Goal: Use online tool/utility: Utilize a website feature to perform a specific function

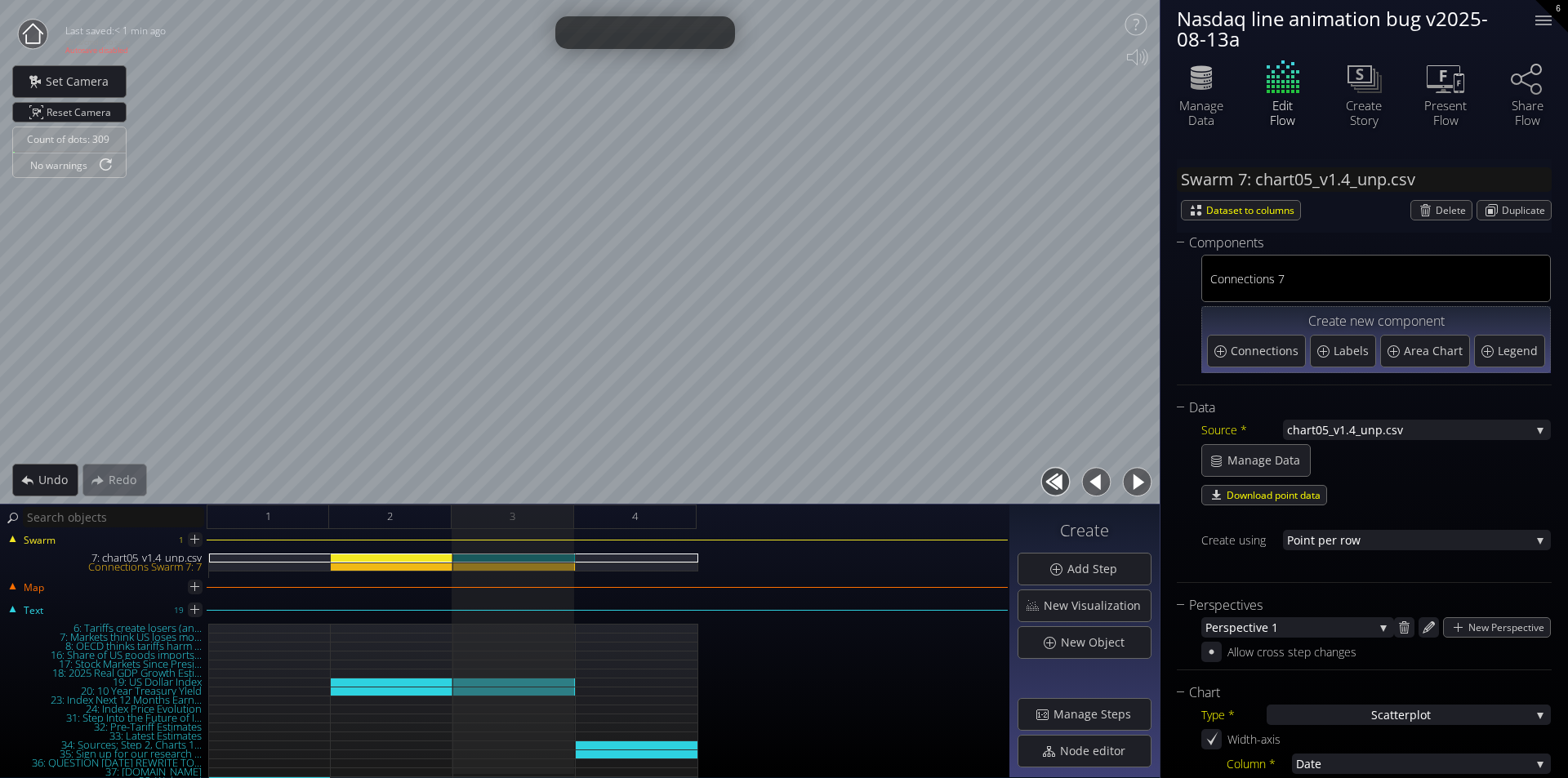
click at [1074, 487] on div at bounding box center [1057, 482] width 41 height 37
click at [1076, 489] on div at bounding box center [1057, 482] width 41 height 37
drag, startPoint x: 1080, startPoint y: 490, endPoint x: 1090, endPoint y: 487, distance: 10.4
click at [1080, 490] on button "button" at bounding box center [1096, 482] width 37 height 37
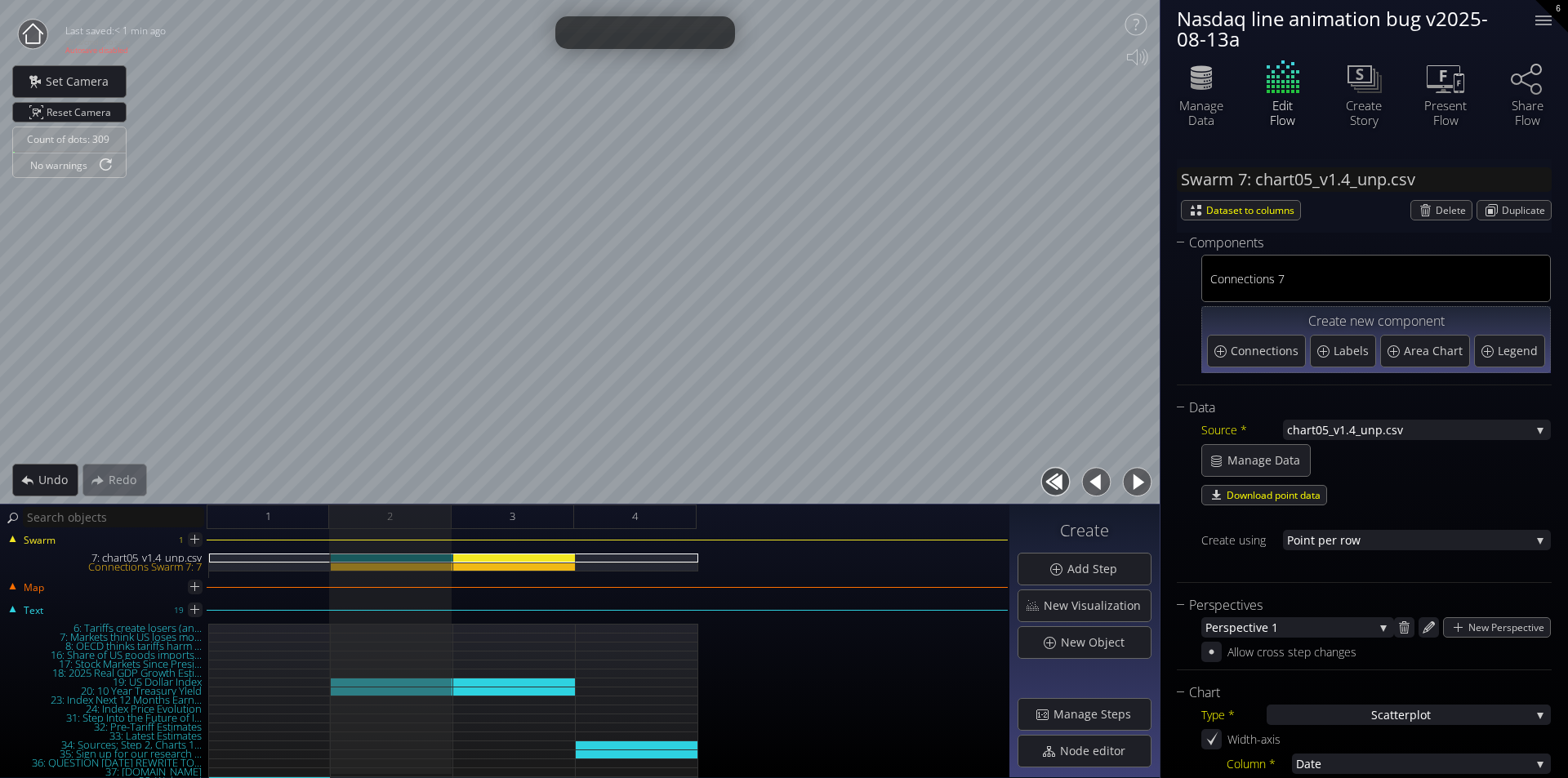
click at [1090, 487] on button "button" at bounding box center [1096, 482] width 37 height 37
type input "#00ff00"
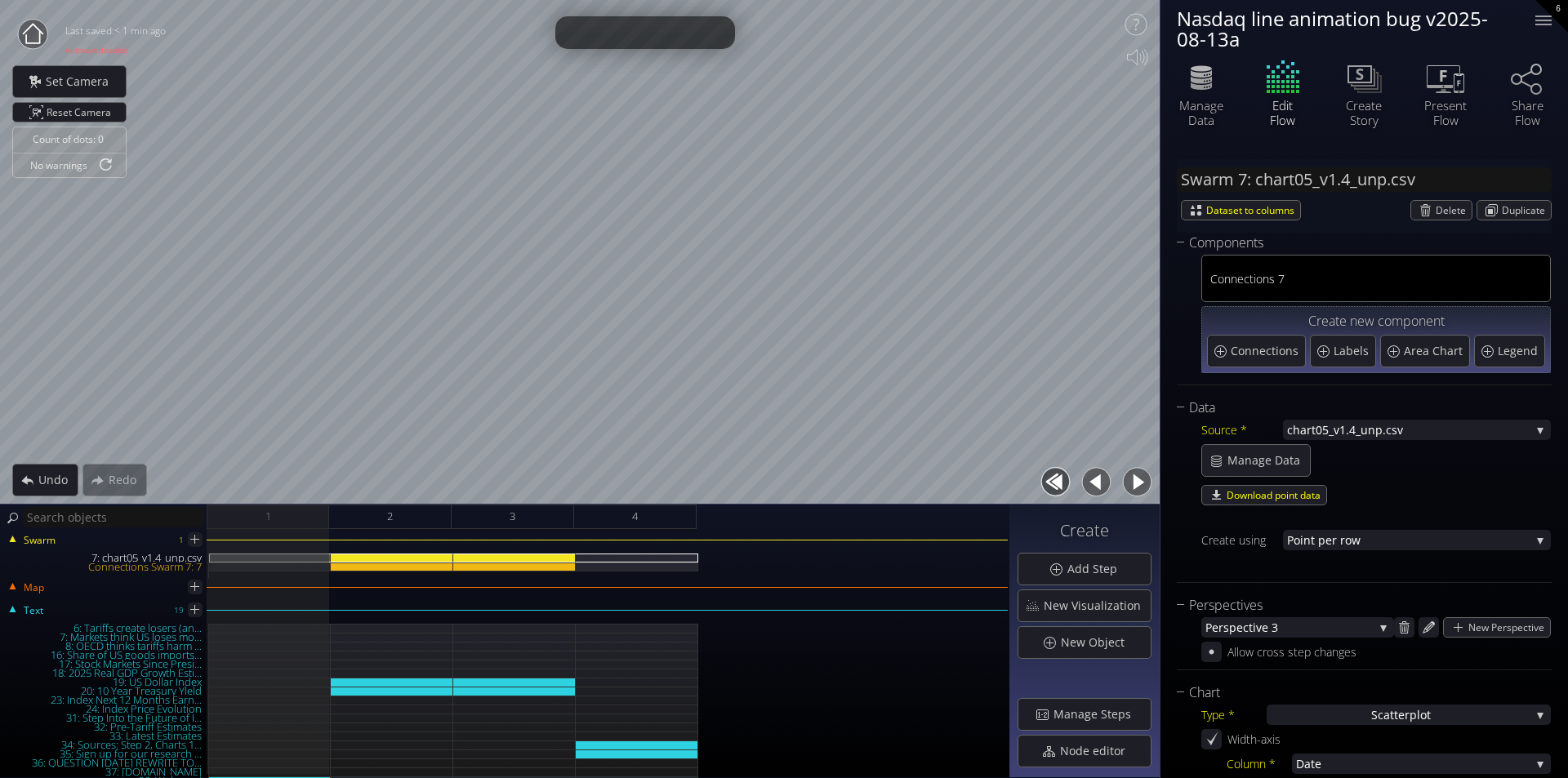
click at [1139, 487] on button "button" at bounding box center [1137, 482] width 37 height 37
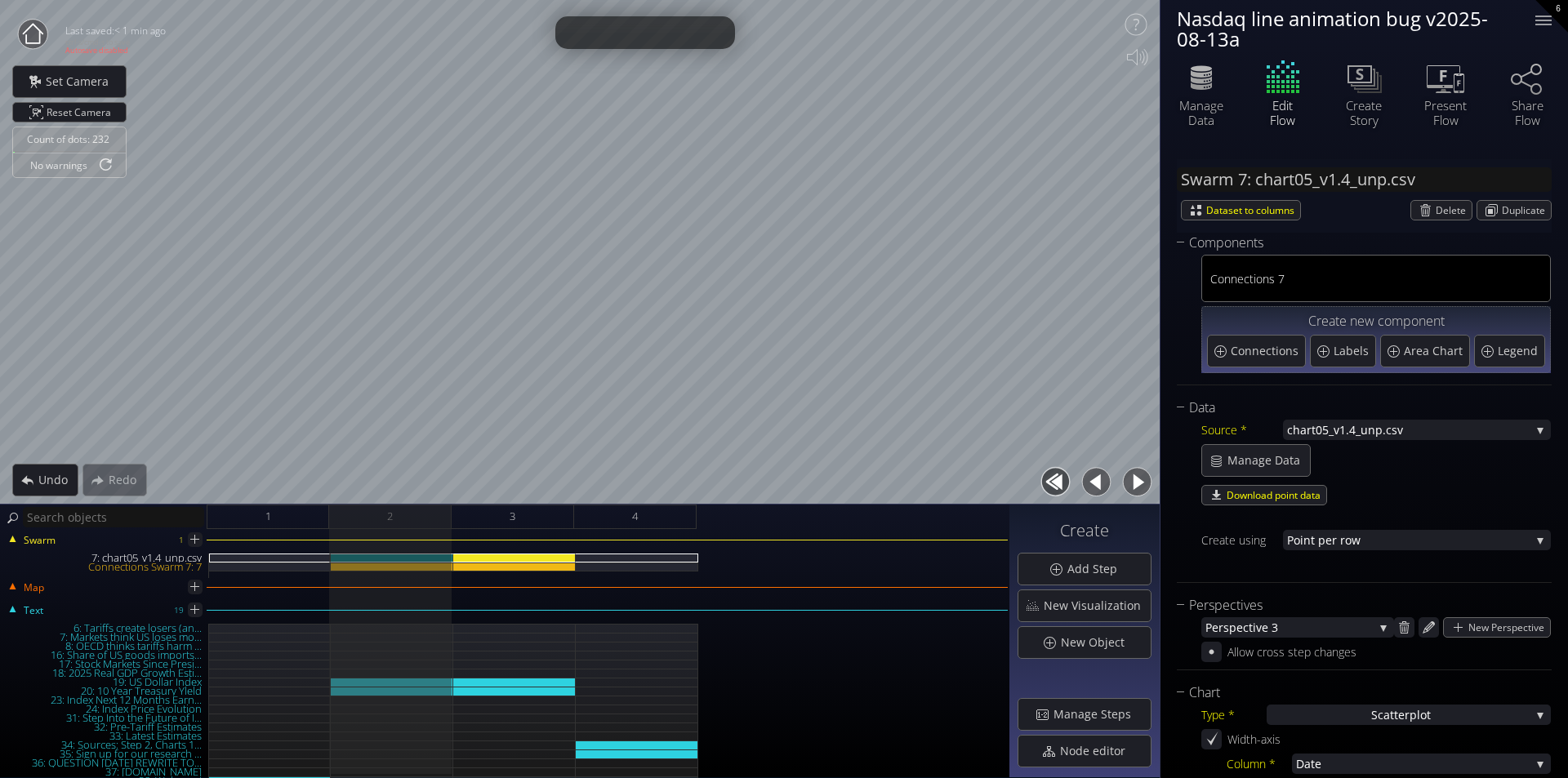
click at [1129, 474] on button "button" at bounding box center [1137, 482] width 37 height 37
type input "#00b300"
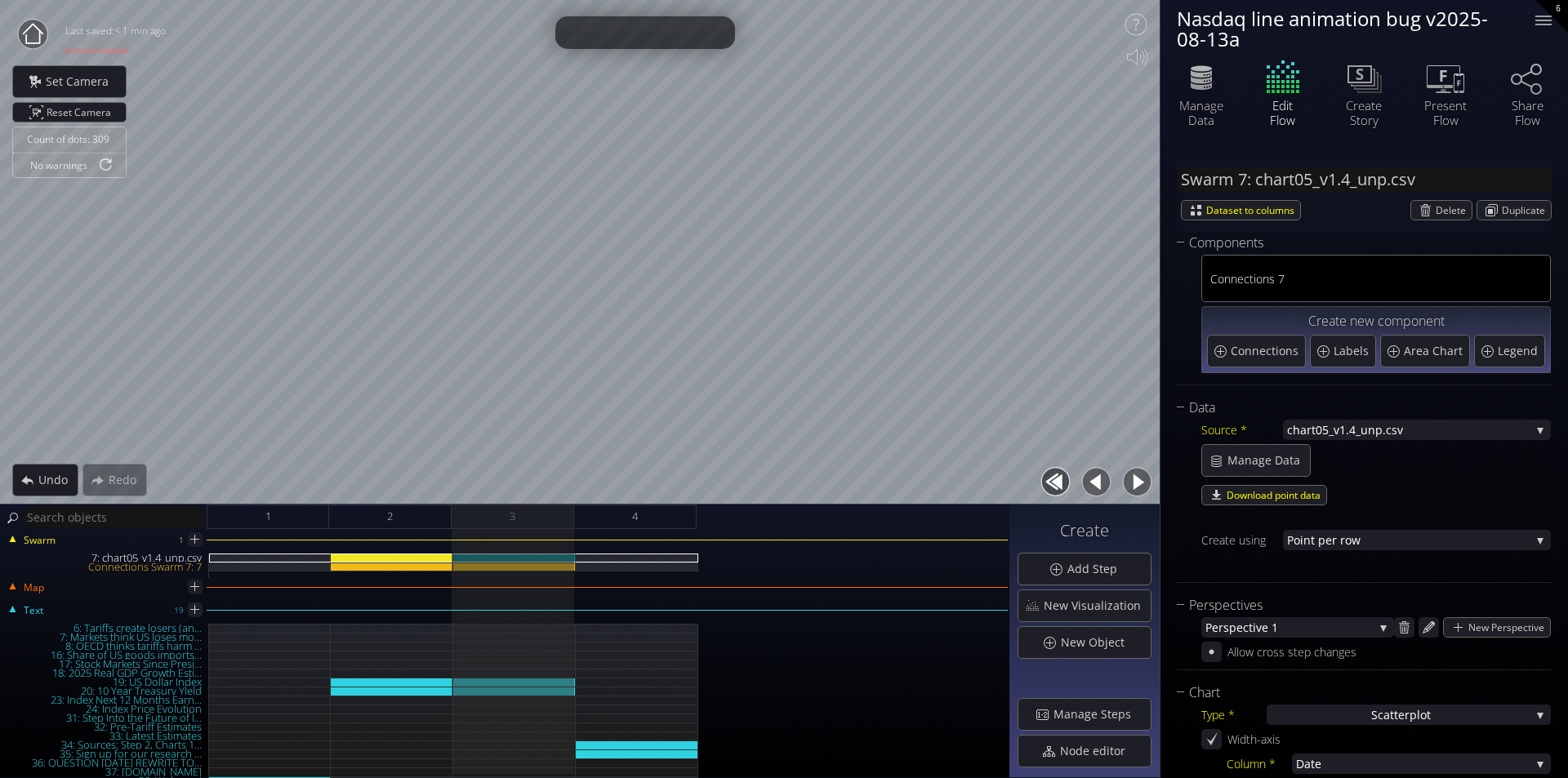
click at [1104, 488] on button "button" at bounding box center [1096, 482] width 37 height 37
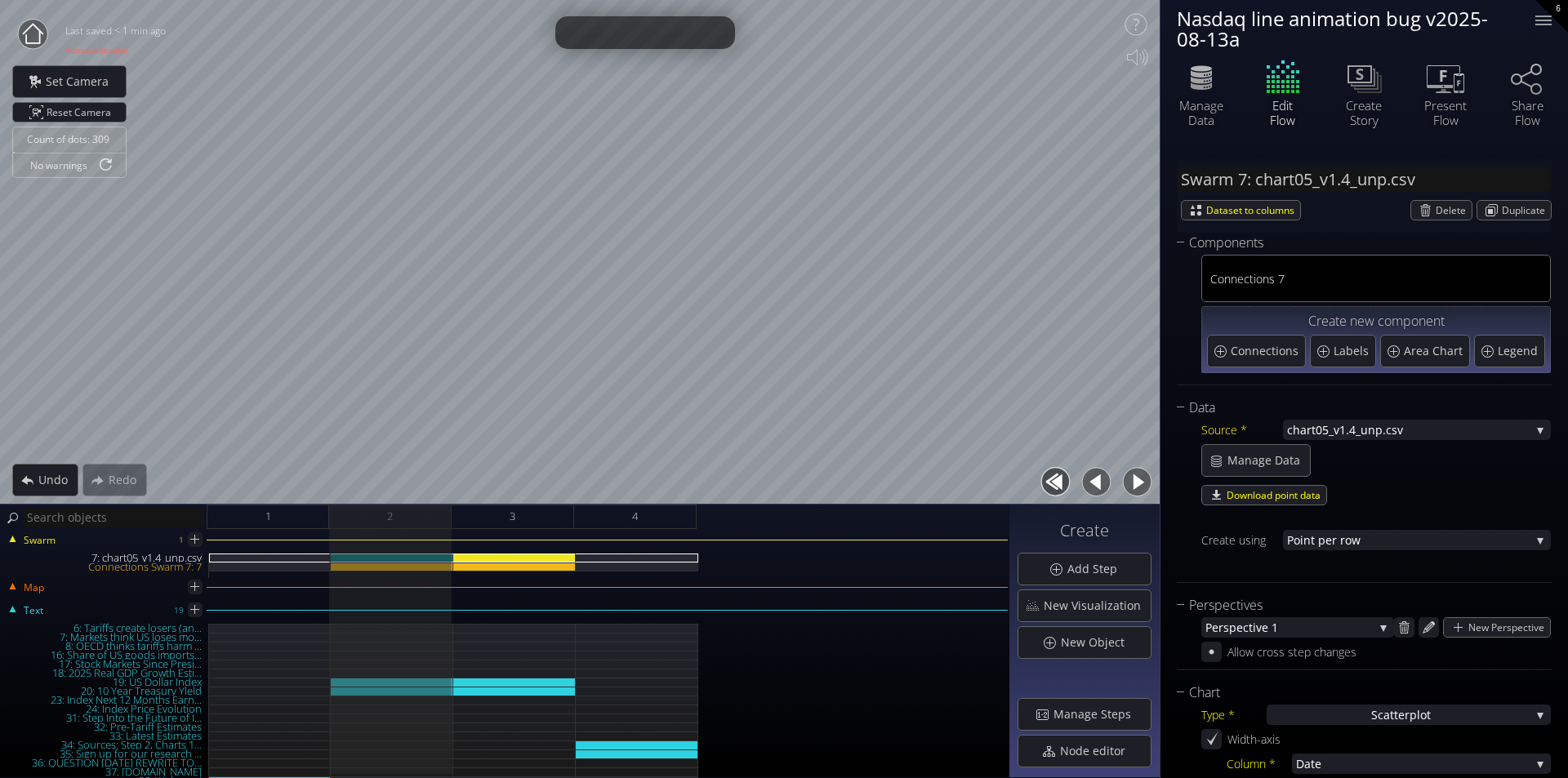
click at [1135, 478] on button "button" at bounding box center [1137, 482] width 37 height 37
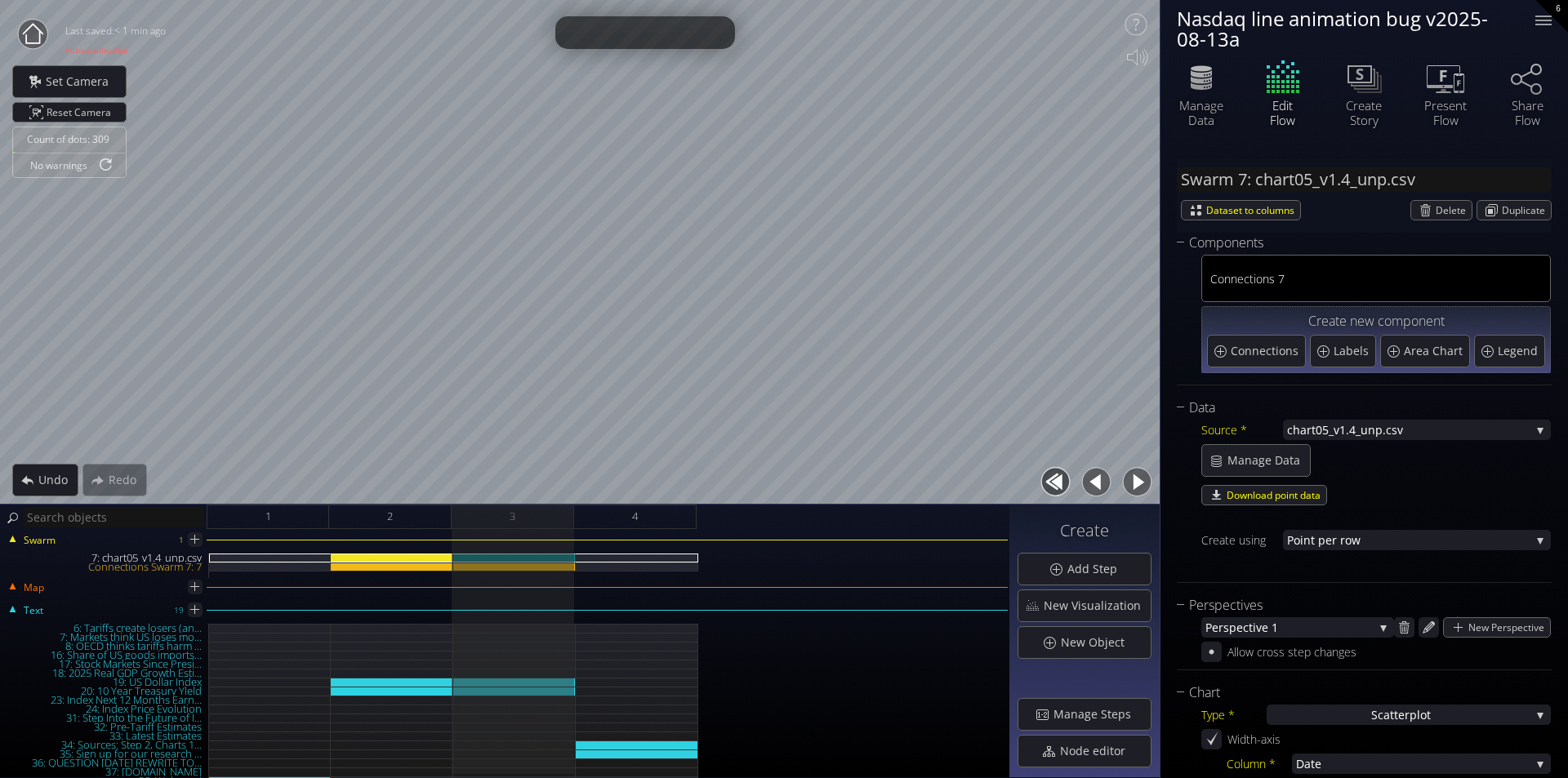
type input "#00b300"
click at [1105, 480] on button "button" at bounding box center [1096, 482] width 37 height 37
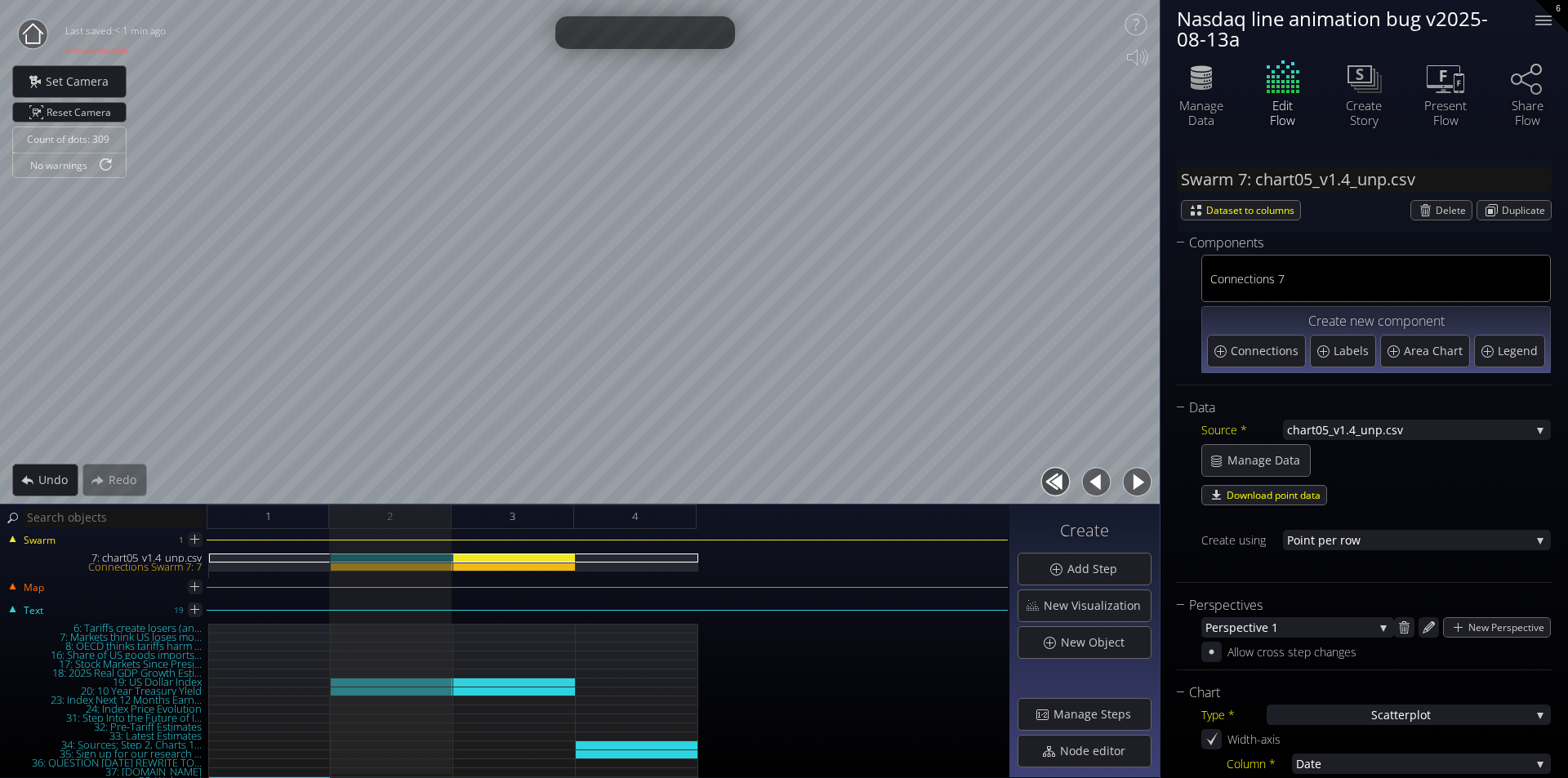
click at [1105, 481] on button "button" at bounding box center [1096, 482] width 37 height 37
type input "#00ff00"
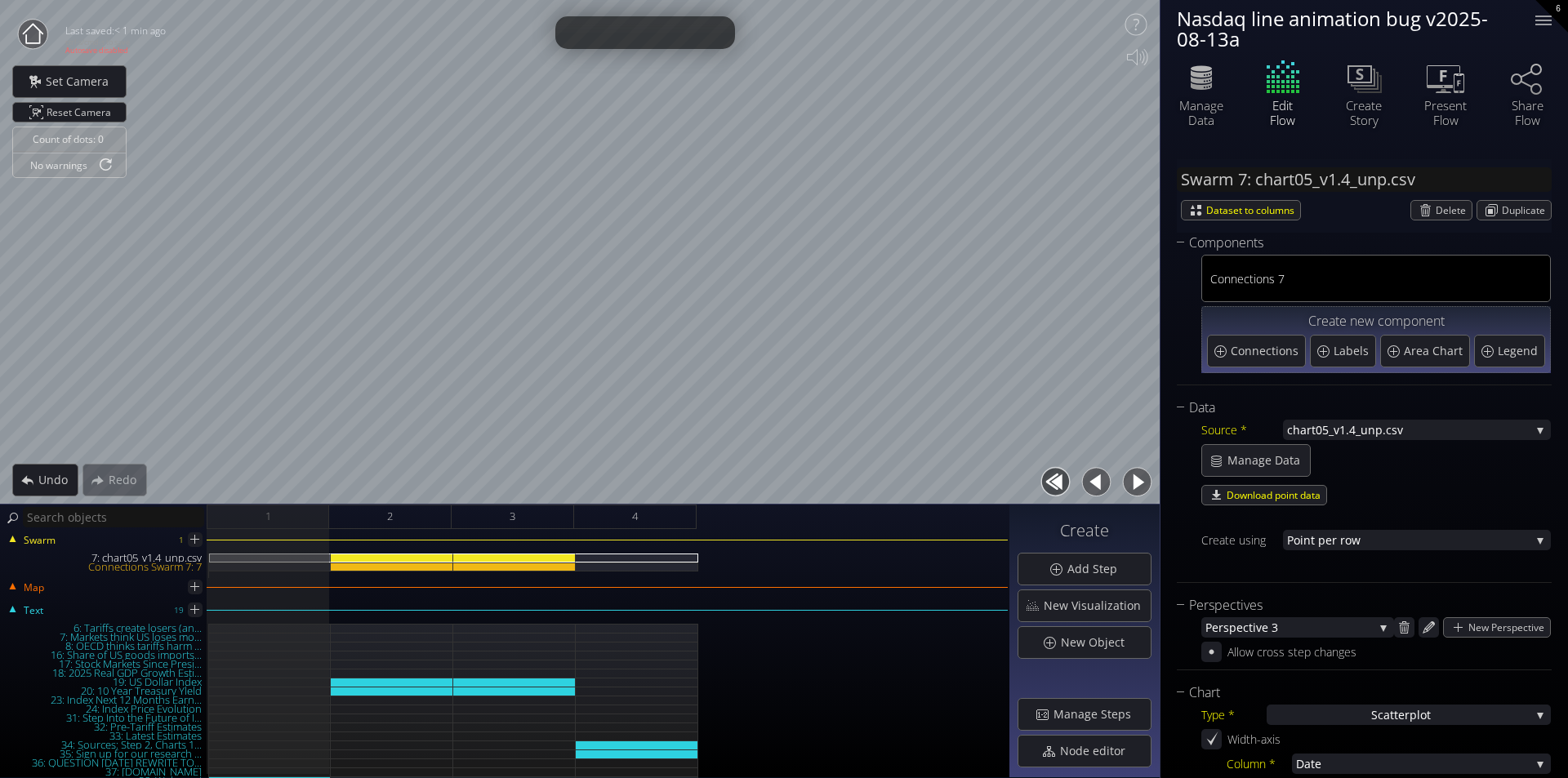
click at [1135, 484] on button "button" at bounding box center [1137, 482] width 37 height 37
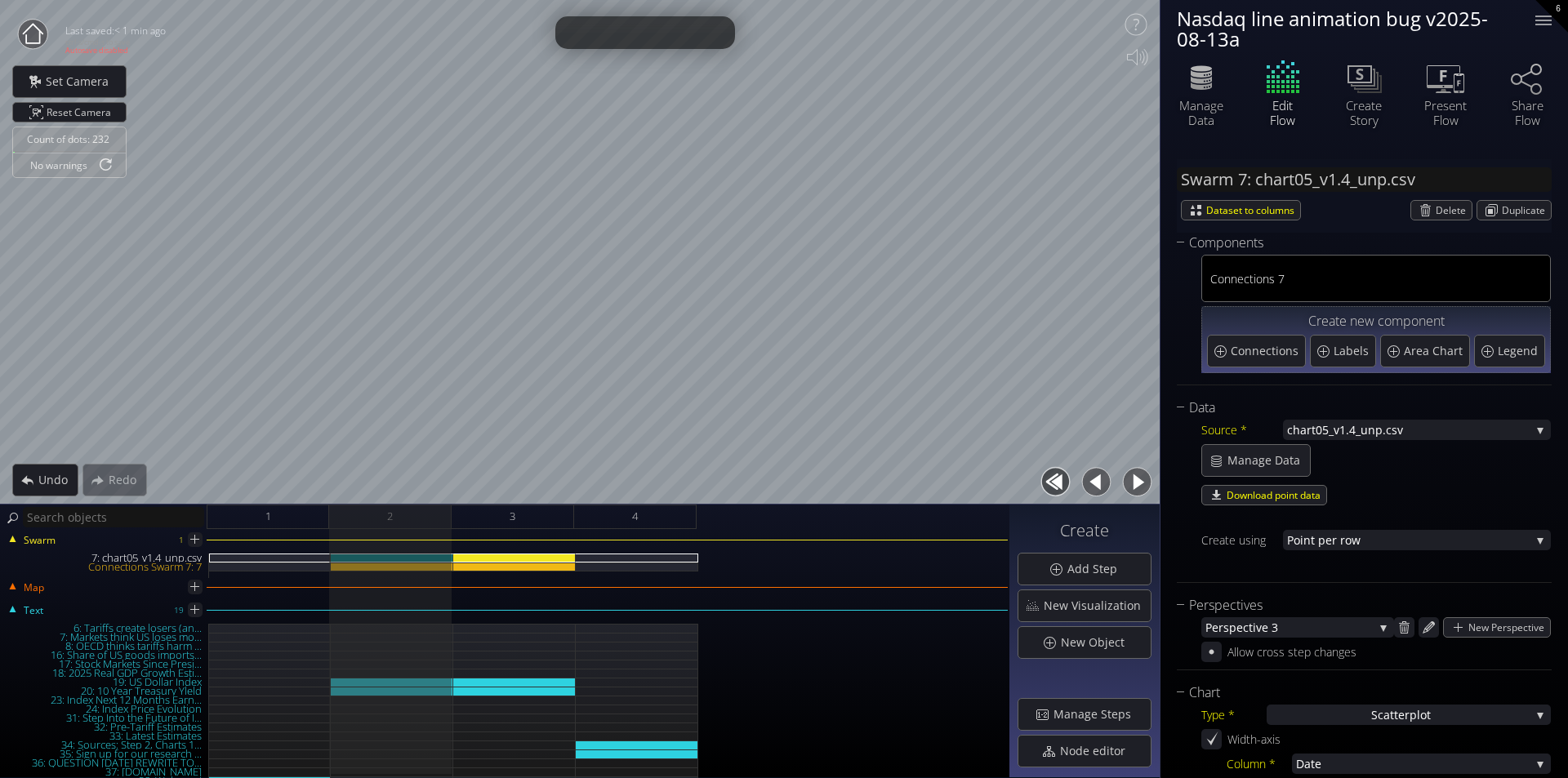
click at [1133, 486] on button "button" at bounding box center [1137, 482] width 37 height 37
type input "#00b300"
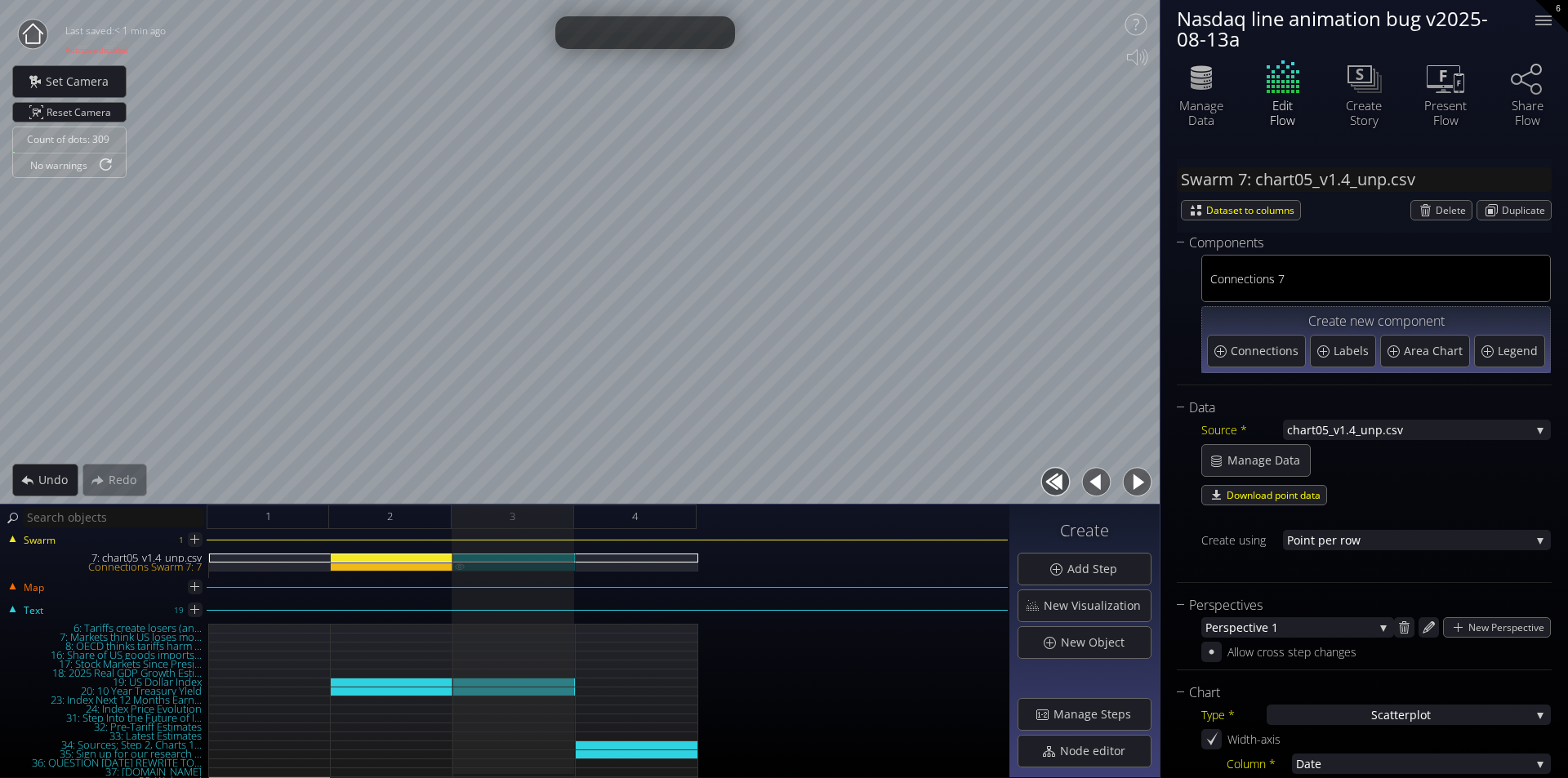
click at [500, 563] on div "Connections Swarm 7: 7" at bounding box center [514, 566] width 122 height 9
type input "Swarm 7: Connections 7"
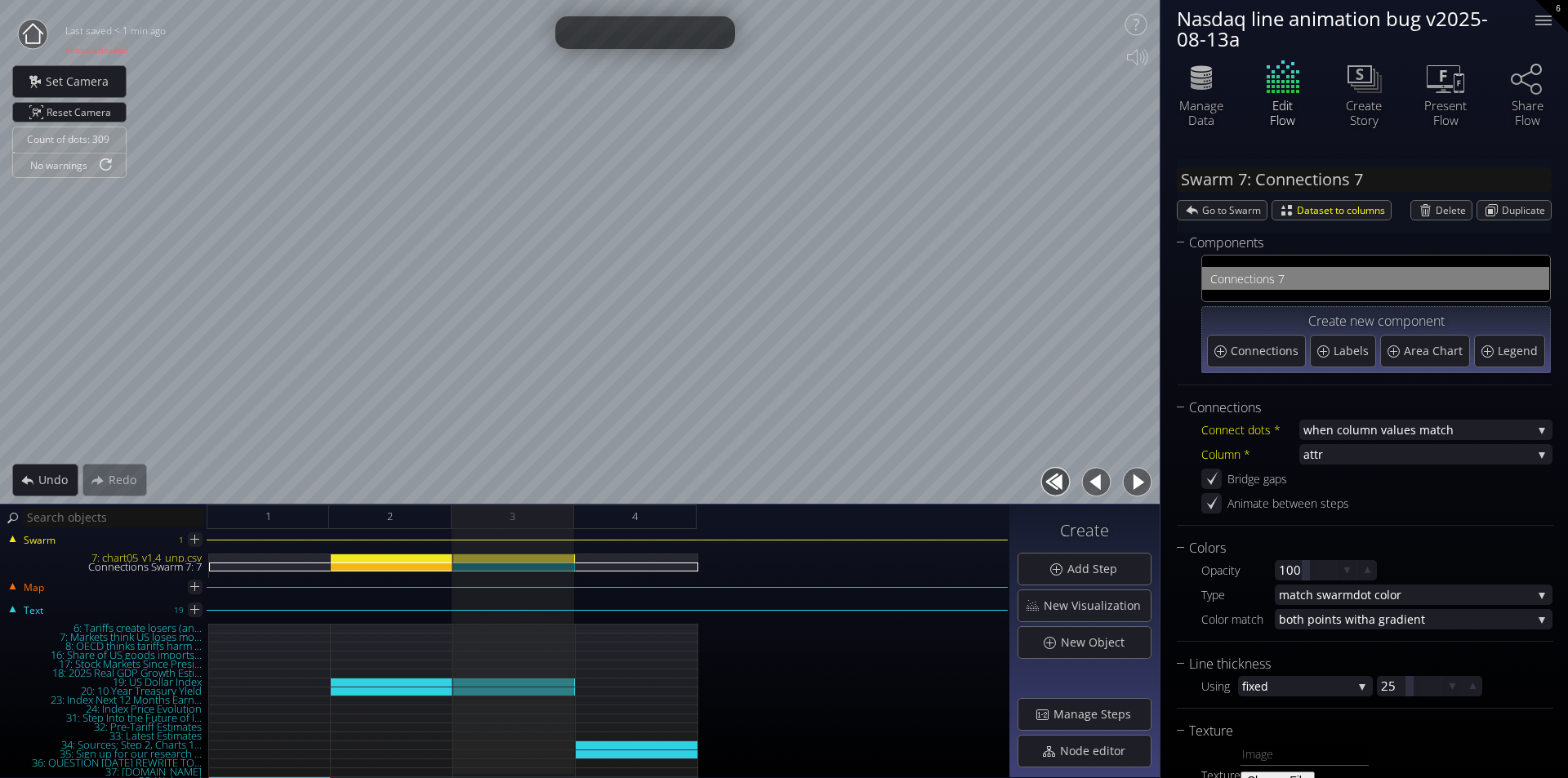
click at [1102, 476] on button "button" at bounding box center [1096, 482] width 37 height 37
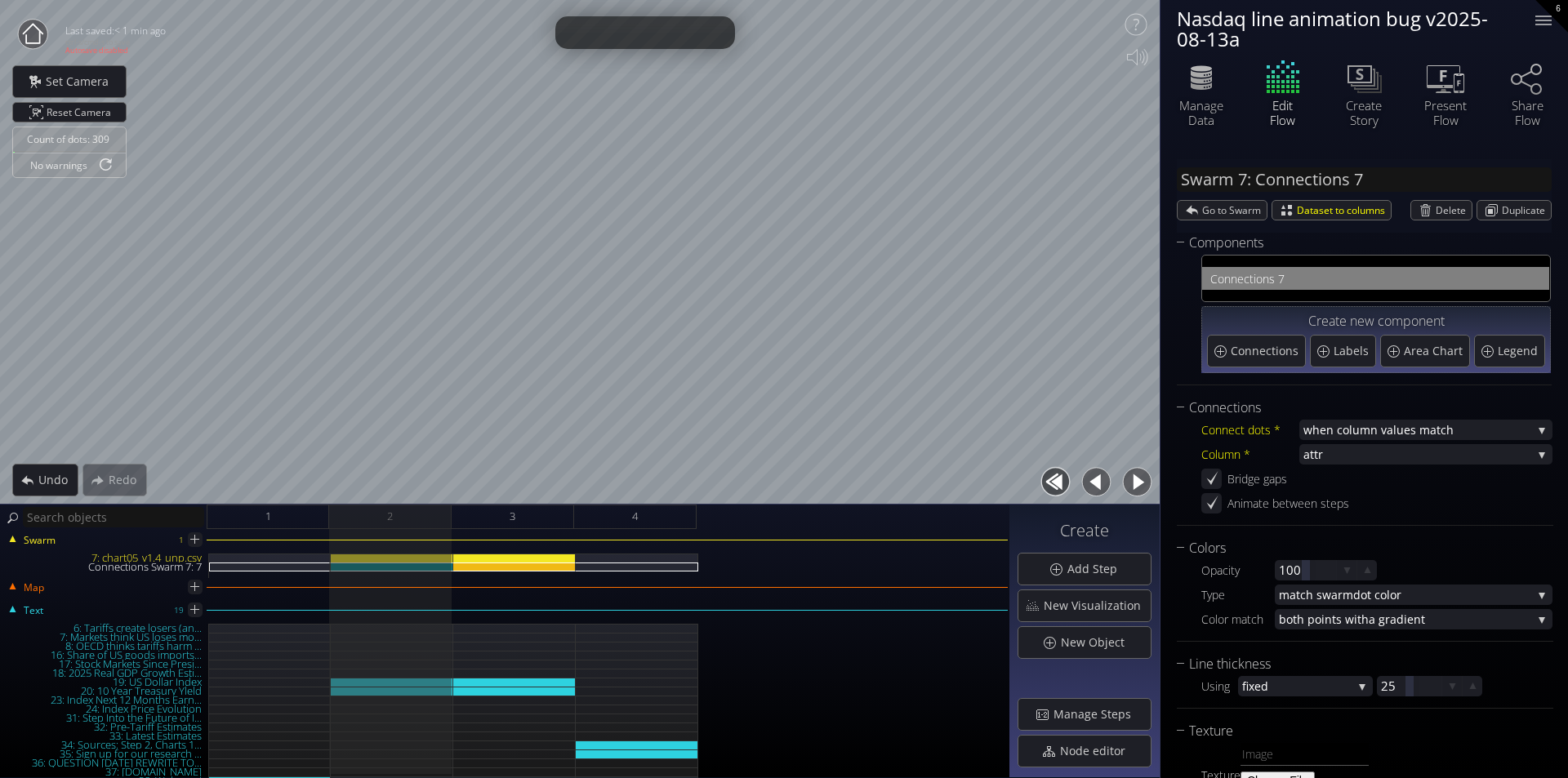
click at [1139, 489] on button "button" at bounding box center [1137, 482] width 37 height 37
